Goal: Use online tool/utility: Utilize a website feature to perform a specific function

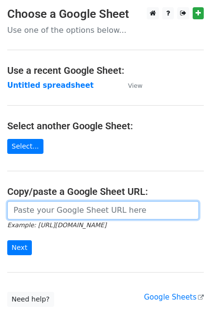
click at [48, 207] on input "url" at bounding box center [102, 210] width 191 height 18
paste input "[URL][DOMAIN_NAME]"
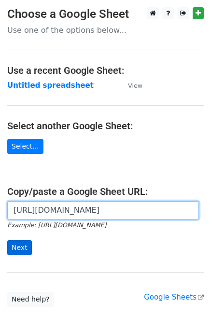
scroll to position [0, 206]
type input "[URL][DOMAIN_NAME]"
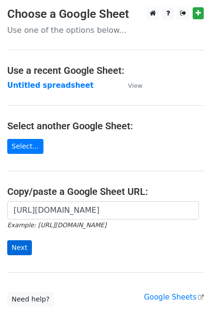
scroll to position [0, 0]
click at [15, 245] on input "Next" at bounding box center [19, 247] width 25 height 15
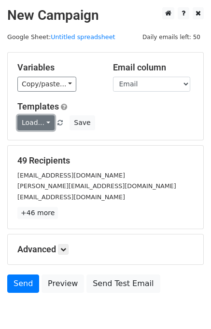
drag, startPoint x: 32, startPoint y: 120, endPoint x: 35, endPoint y: 125, distance: 5.6
click at [32, 120] on link "Load..." at bounding box center [35, 122] width 37 height 15
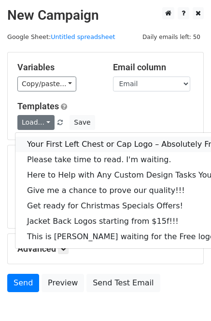
drag, startPoint x: 38, startPoint y: 138, endPoint x: 24, endPoint y: 152, distance: 19.1
click at [38, 139] on link "Your First Left Chest or Cap Logo – Absolutely Free" at bounding box center [130, 144] width 230 height 15
